Goal: Task Accomplishment & Management: Use online tool/utility

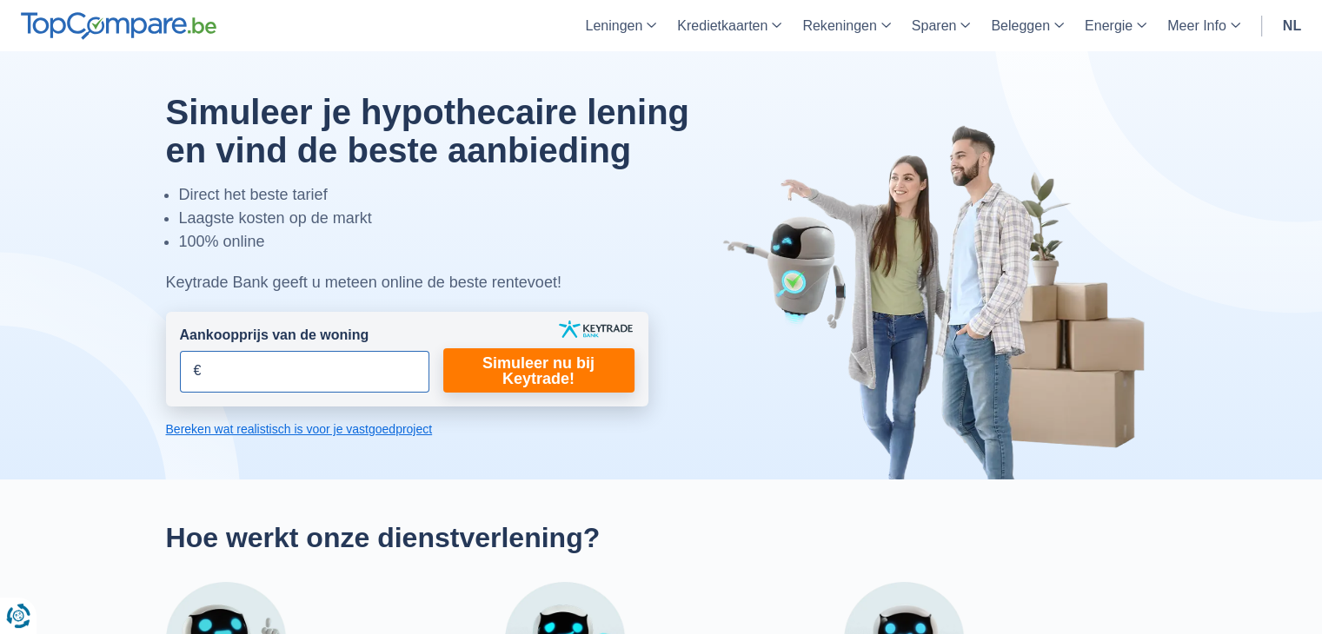
click at [288, 373] on input "Aankoopprijs van de woning" at bounding box center [304, 372] width 249 height 42
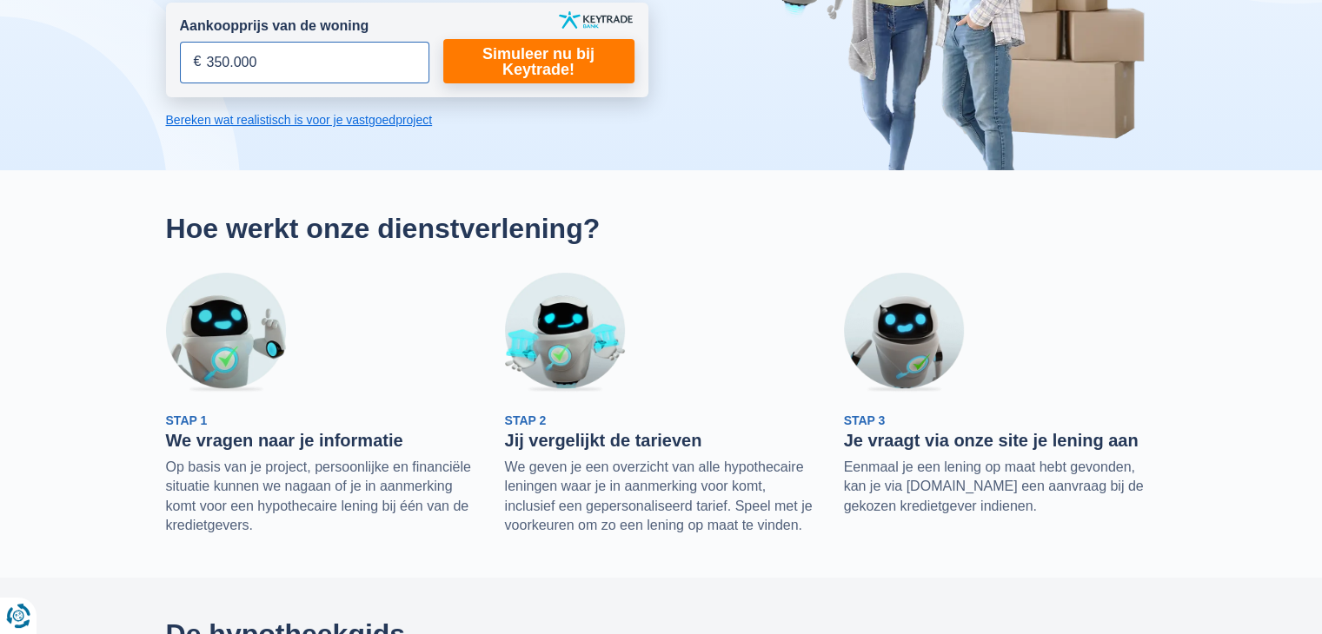
scroll to position [261, 0]
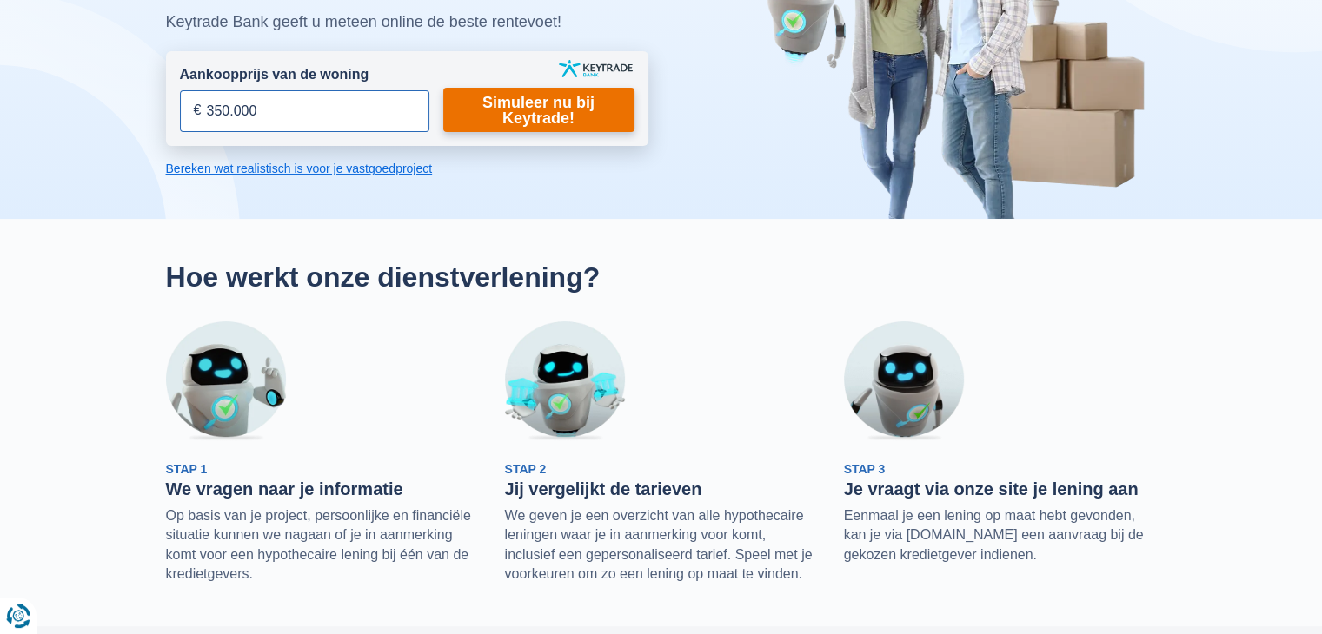
type input "350.000"
click at [563, 116] on link "Simuleer nu bij Keytrade!" at bounding box center [538, 110] width 191 height 44
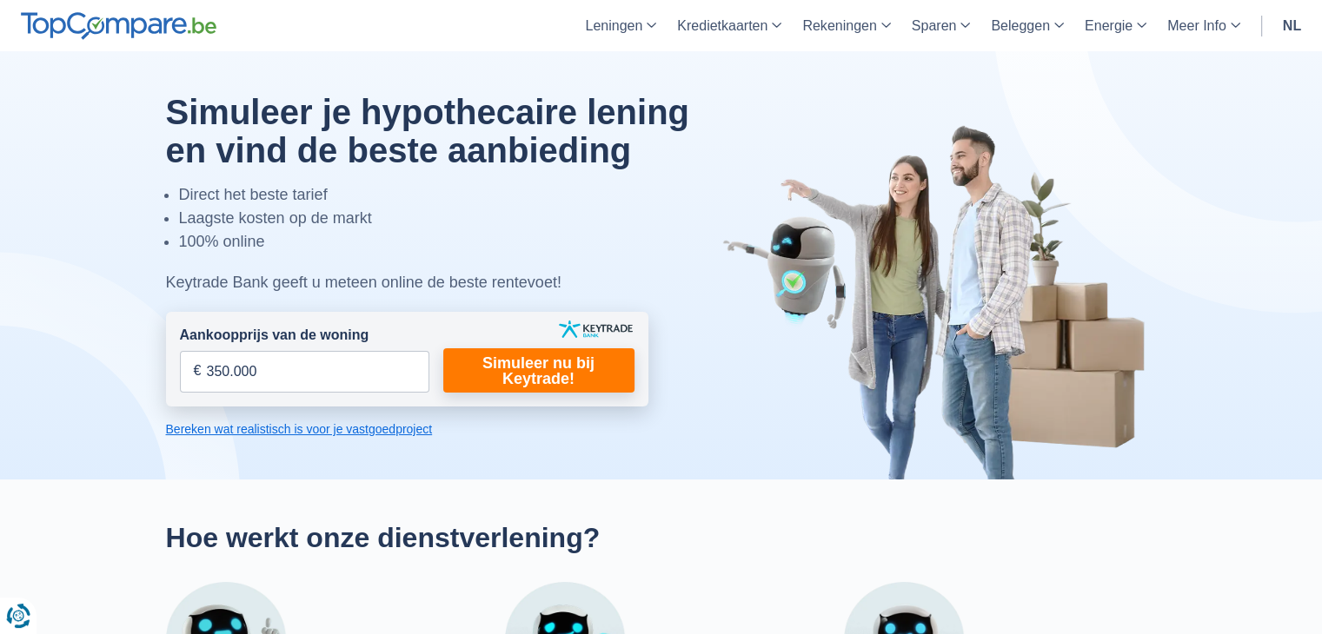
click at [291, 430] on link "Bereken wat realistisch is voor je vastgoedproject" at bounding box center [407, 429] width 482 height 17
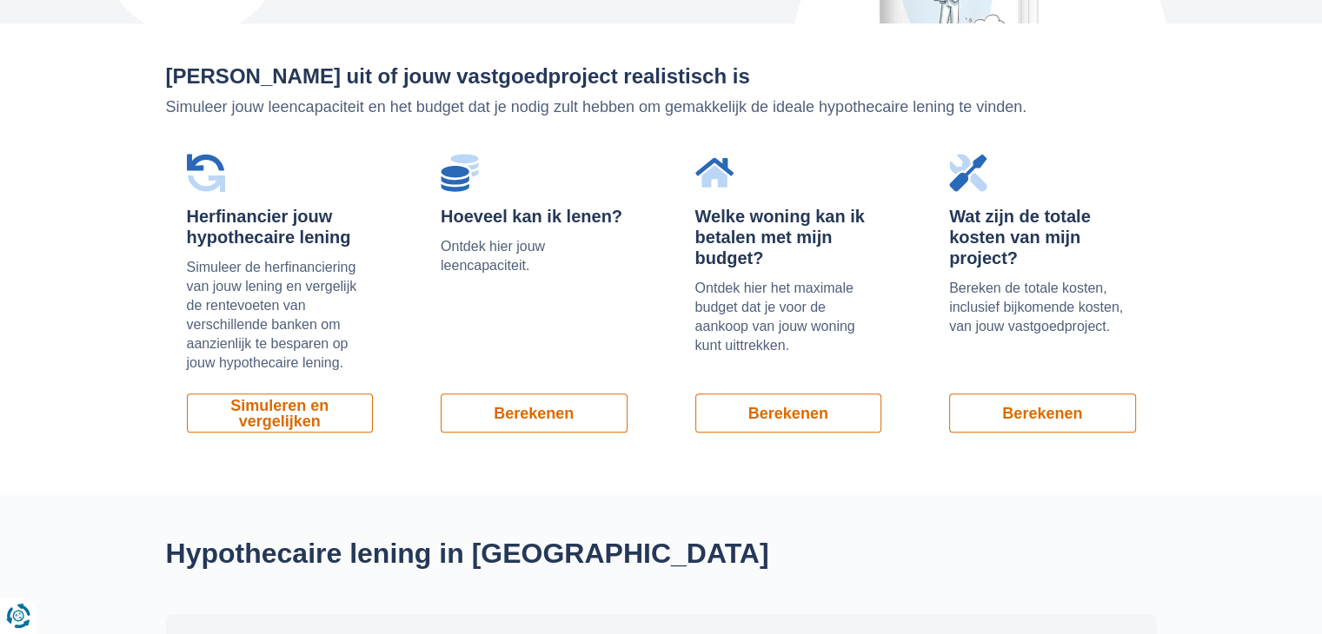
scroll to position [1177, 0]
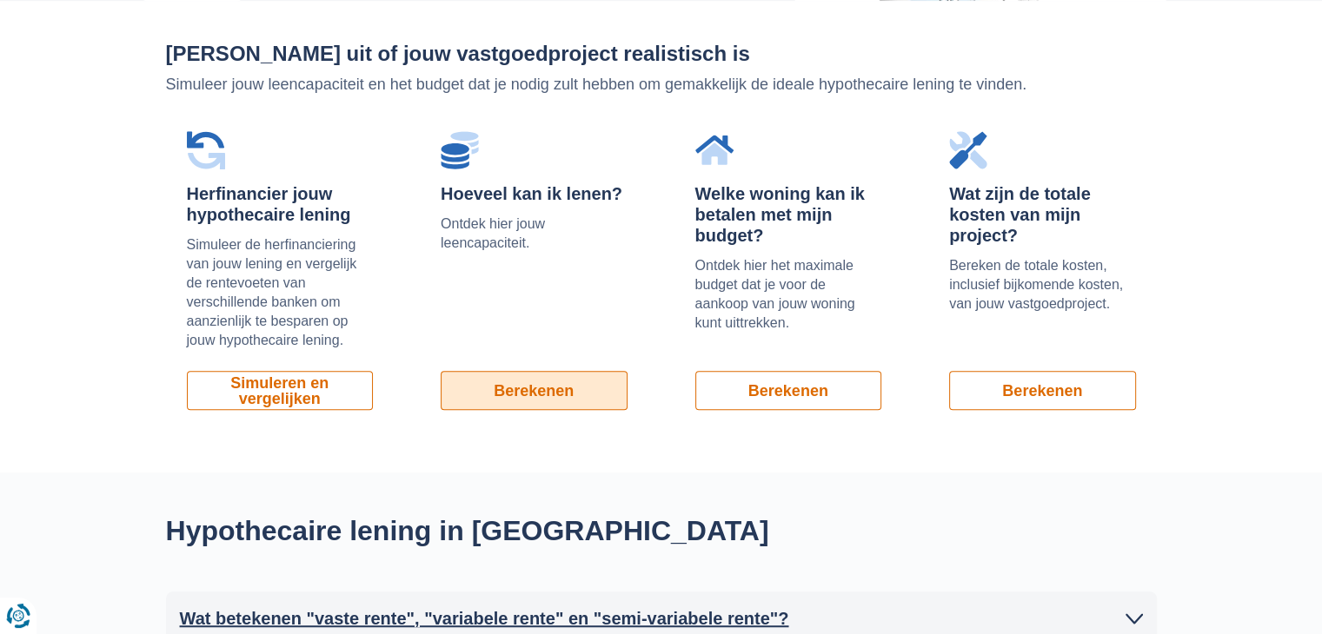
click at [485, 387] on link "Berekenen" at bounding box center [534, 390] width 187 height 39
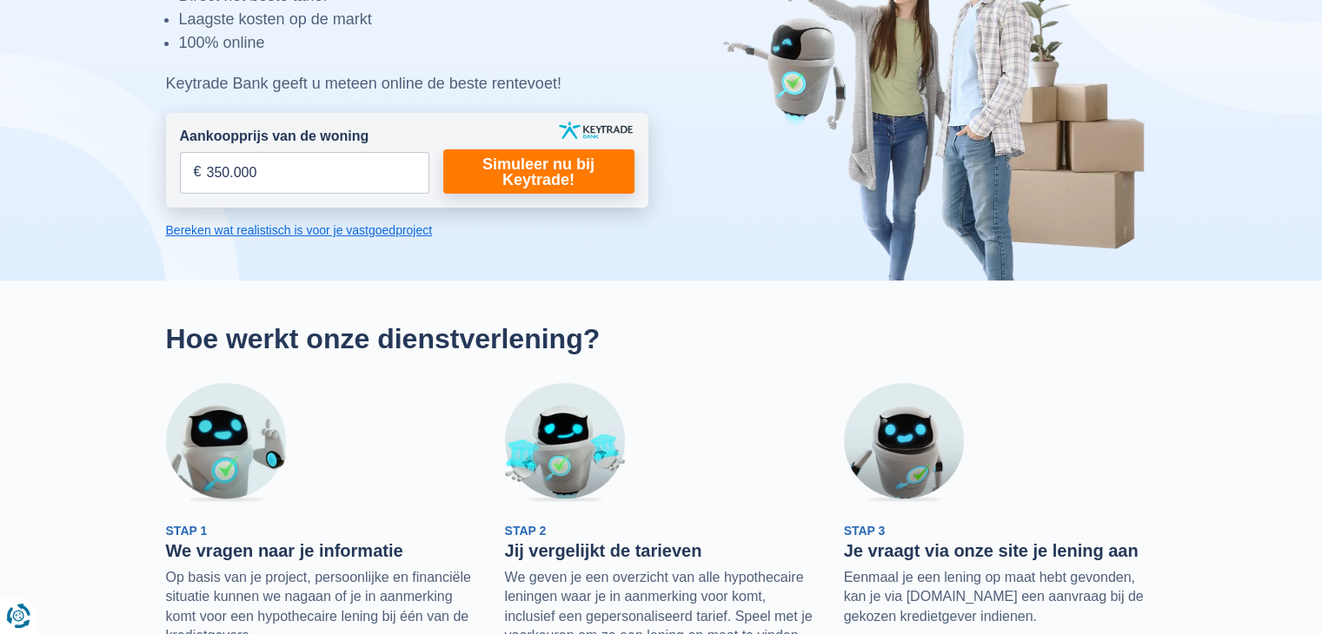
scroll to position [0, 0]
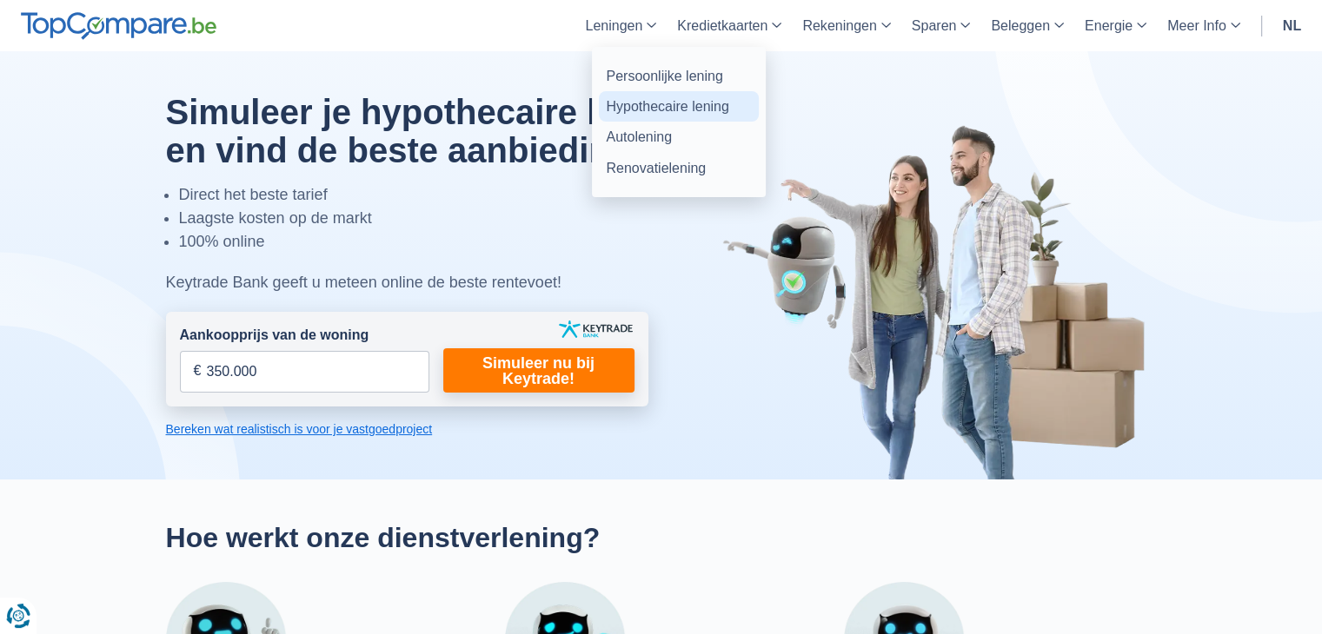
click at [651, 106] on link "Hypothecaire lening" at bounding box center [679, 106] width 160 height 30
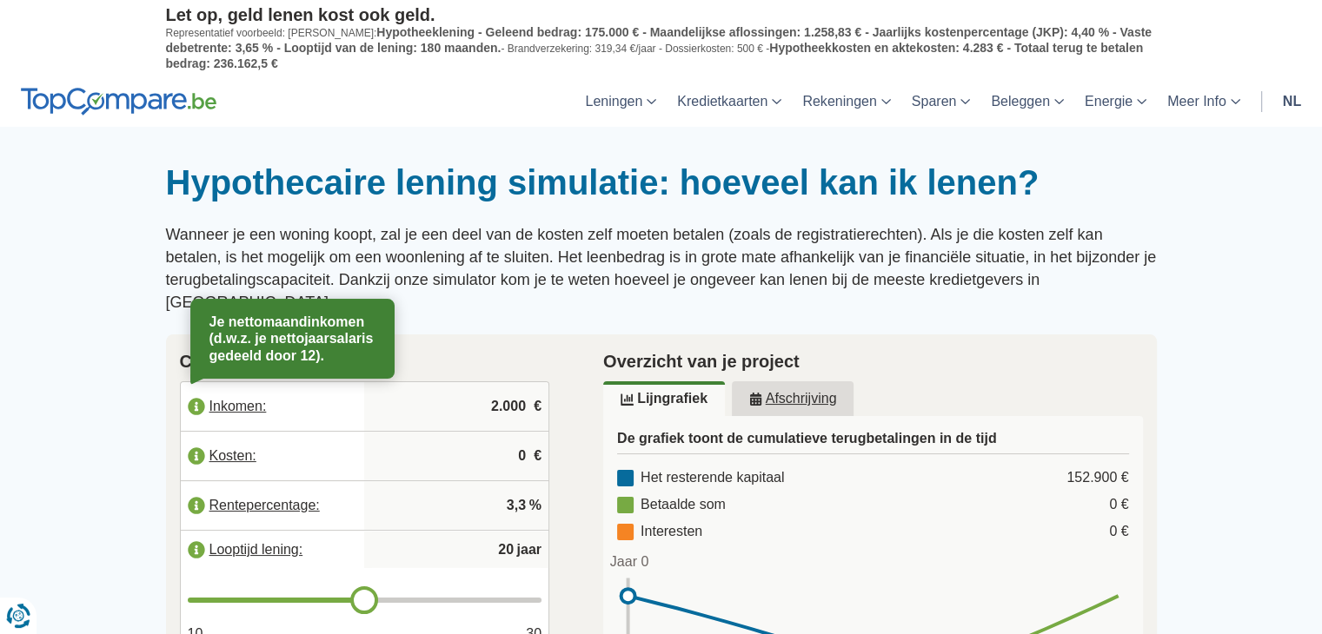
click at [246, 388] on label "Inkomen:" at bounding box center [273, 407] width 184 height 38
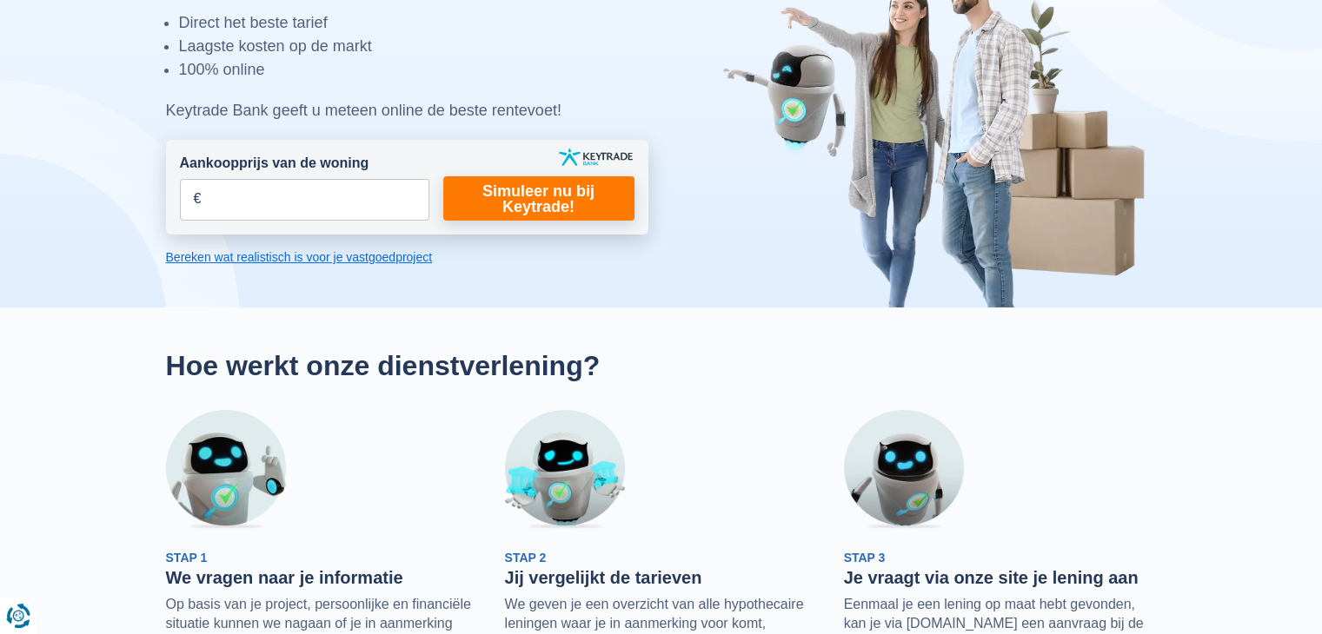
scroll to position [261, 0]
